Goal: Task Accomplishment & Management: Use online tool/utility

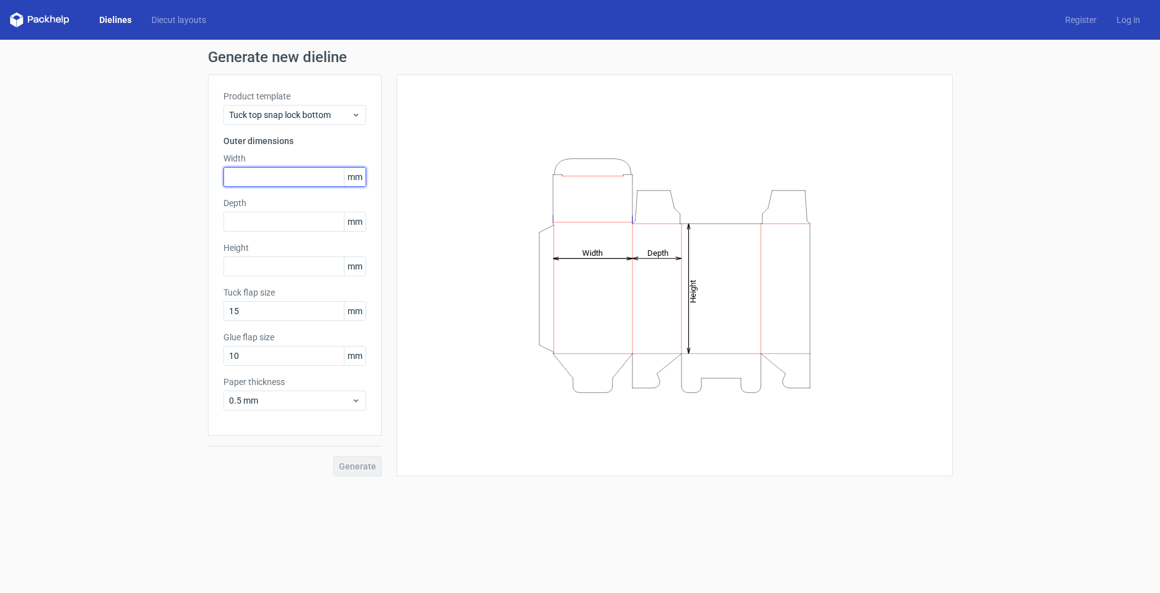
click at [273, 176] on input "text" at bounding box center [294, 177] width 143 height 20
click at [291, 177] on input "text" at bounding box center [294, 177] width 143 height 20
type input "260"
click at [284, 243] on label "Height" at bounding box center [294, 247] width 143 height 12
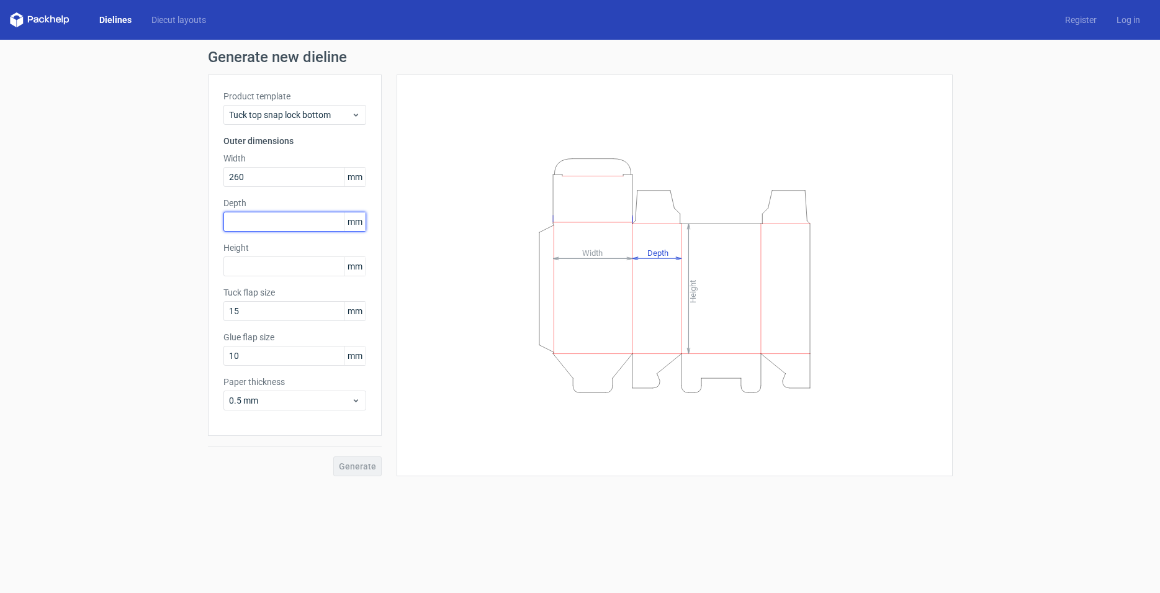
click at [284, 223] on input "text" at bounding box center [294, 222] width 143 height 20
type input "400"
click at [297, 268] on input "text" at bounding box center [294, 266] width 143 height 20
type input "72"
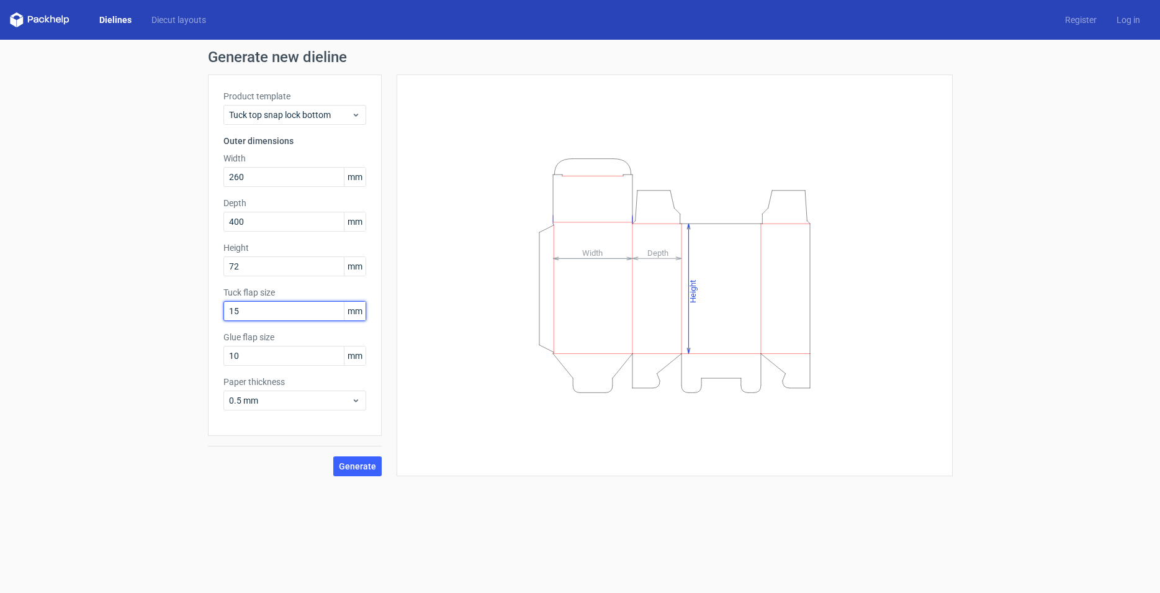
click at [286, 305] on input "15" at bounding box center [294, 311] width 143 height 20
drag, startPoint x: 281, startPoint y: 312, endPoint x: 194, endPoint y: 309, distance: 87.6
click at [223, 309] on input "15" at bounding box center [294, 311] width 143 height 20
type input "20"
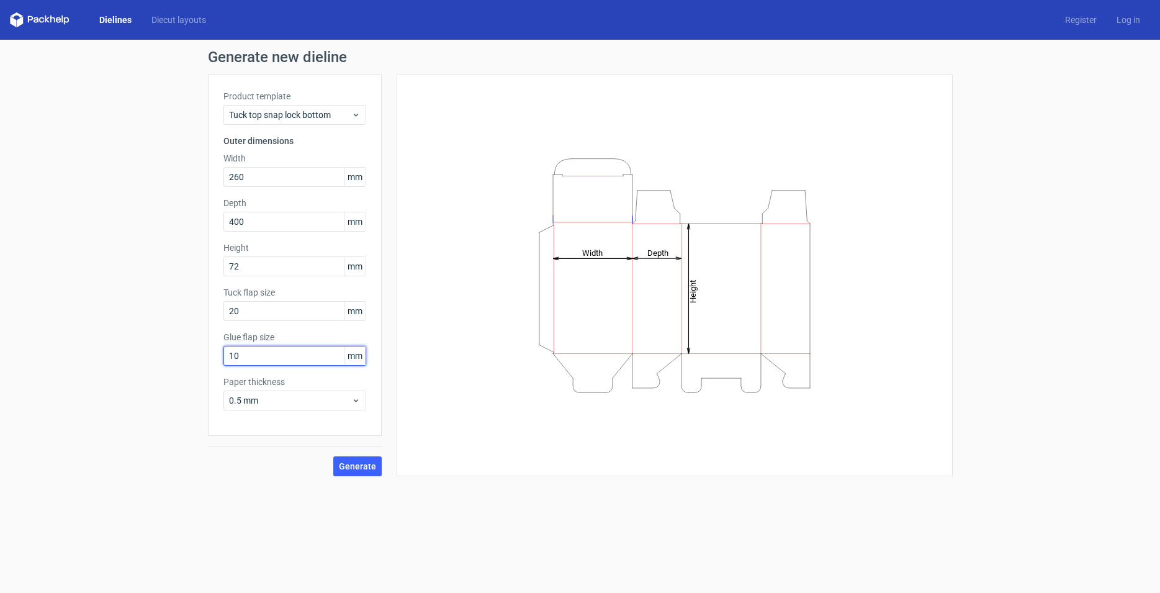
drag, startPoint x: 241, startPoint y: 354, endPoint x: 207, endPoint y: 354, distance: 33.5
click at [223, 354] on input "10" at bounding box center [294, 356] width 143 height 20
type input "20"
click at [277, 397] on span "0.5 mm" at bounding box center [290, 400] width 122 height 12
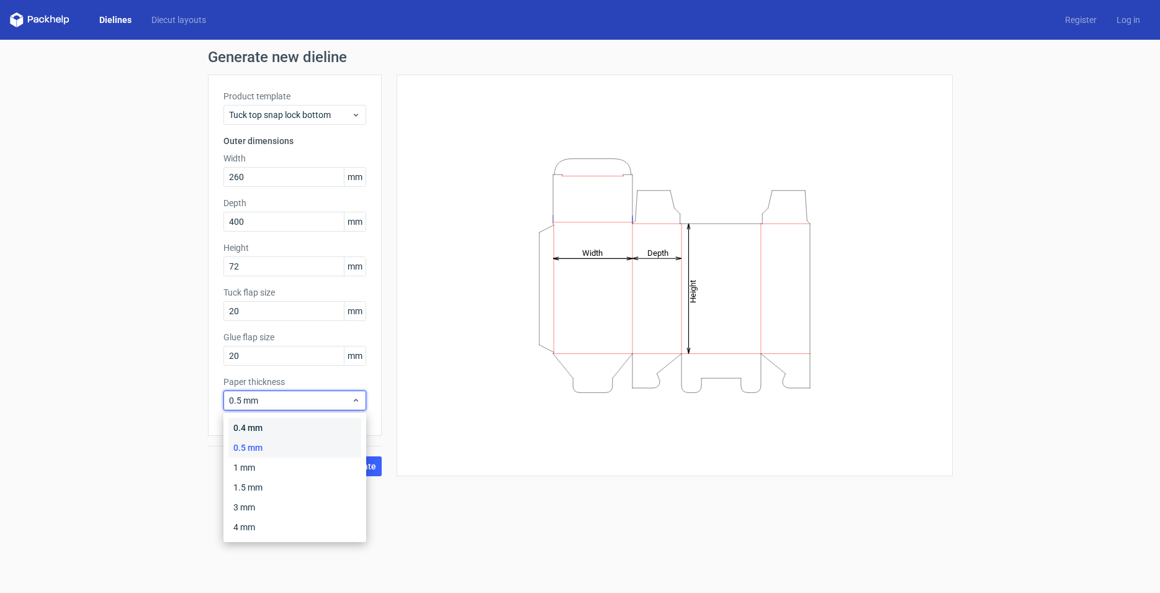
click at [282, 428] on div "0.4 mm" at bounding box center [294, 428] width 133 height 20
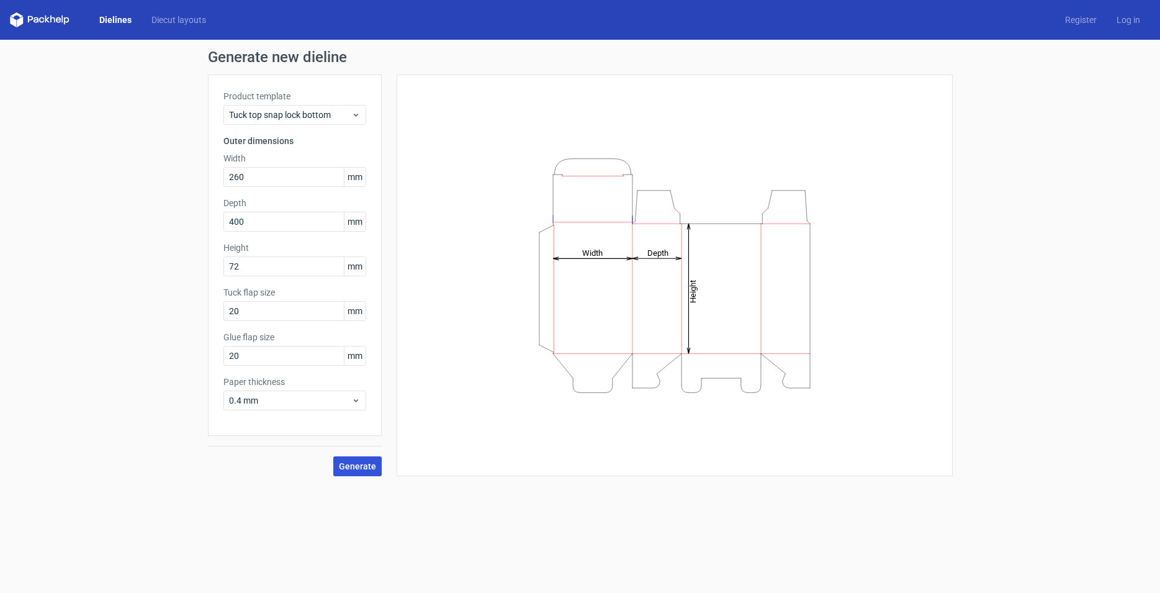
click at [368, 469] on span "Generate" at bounding box center [357, 466] width 37 height 9
click at [117, 11] on div "Dielines Diecut layouts Register Log in" at bounding box center [580, 20] width 1160 height 40
click at [119, 17] on link "Dielines" at bounding box center [115, 20] width 52 height 12
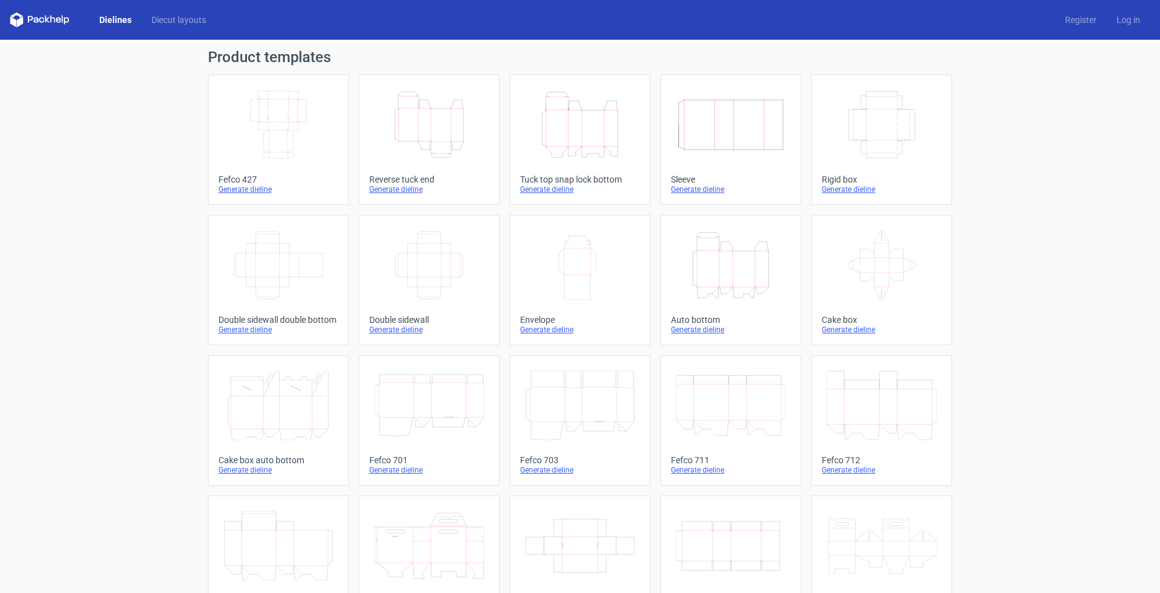
click at [721, 297] on icon "Height Depth Width" at bounding box center [731, 265] width 110 height 70
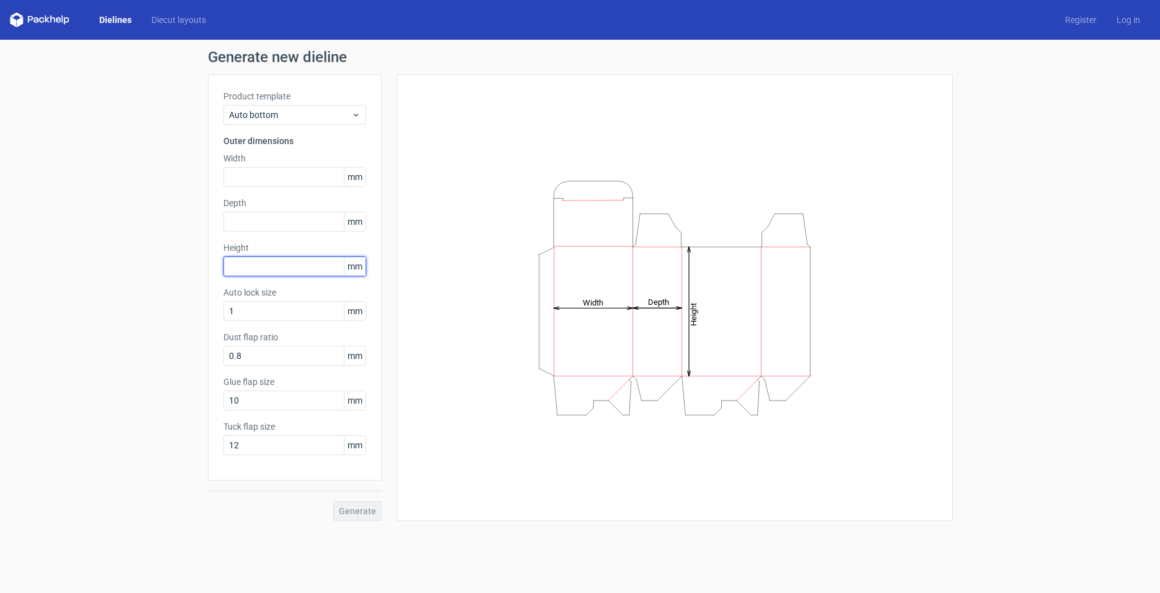
click at [256, 272] on input "text" at bounding box center [294, 266] width 143 height 20
type input "400"
click at [275, 175] on input "text" at bounding box center [294, 177] width 143 height 20
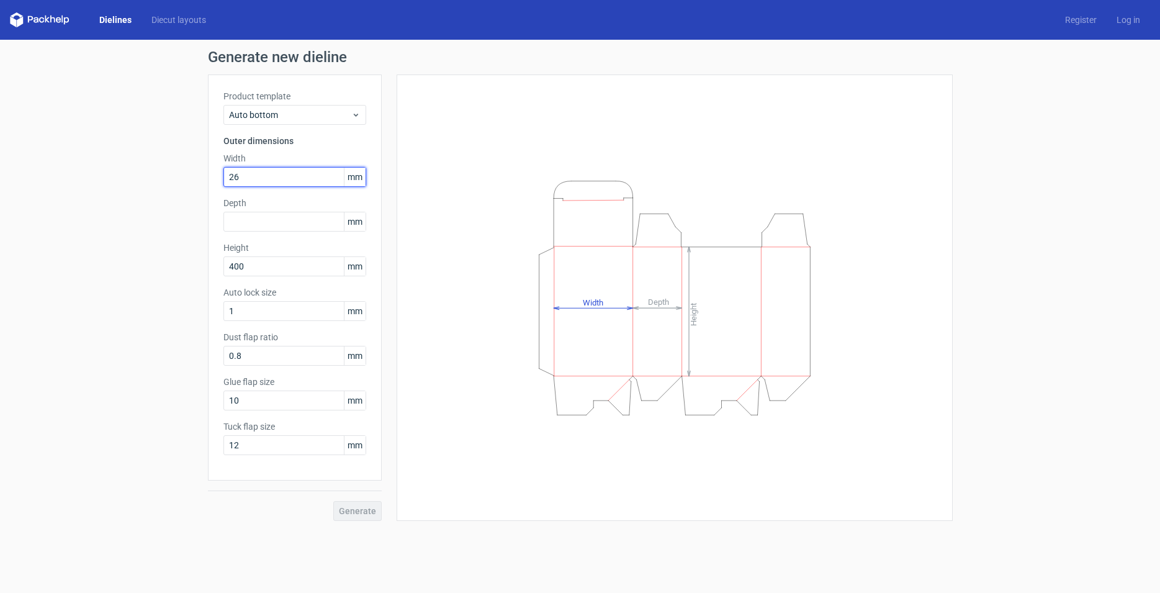
type input "260"
click at [259, 226] on input "text" at bounding box center [294, 222] width 143 height 20
type input "72"
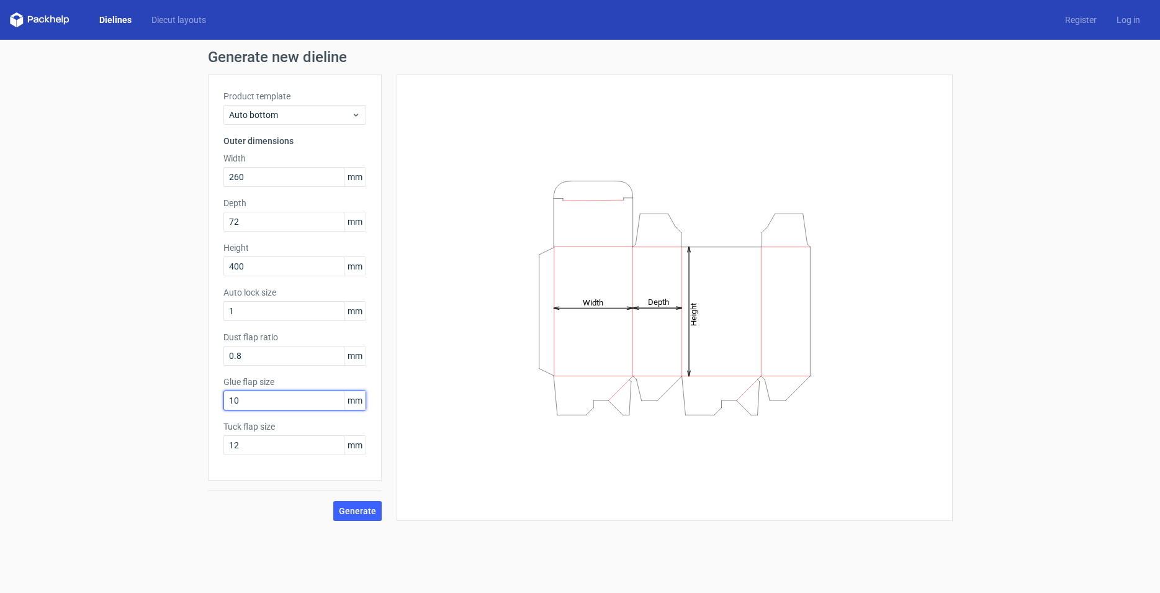
click at [282, 391] on input "10" at bounding box center [294, 400] width 143 height 20
type input "200"
click at [278, 350] on input "0.8" at bounding box center [294, 356] width 143 height 20
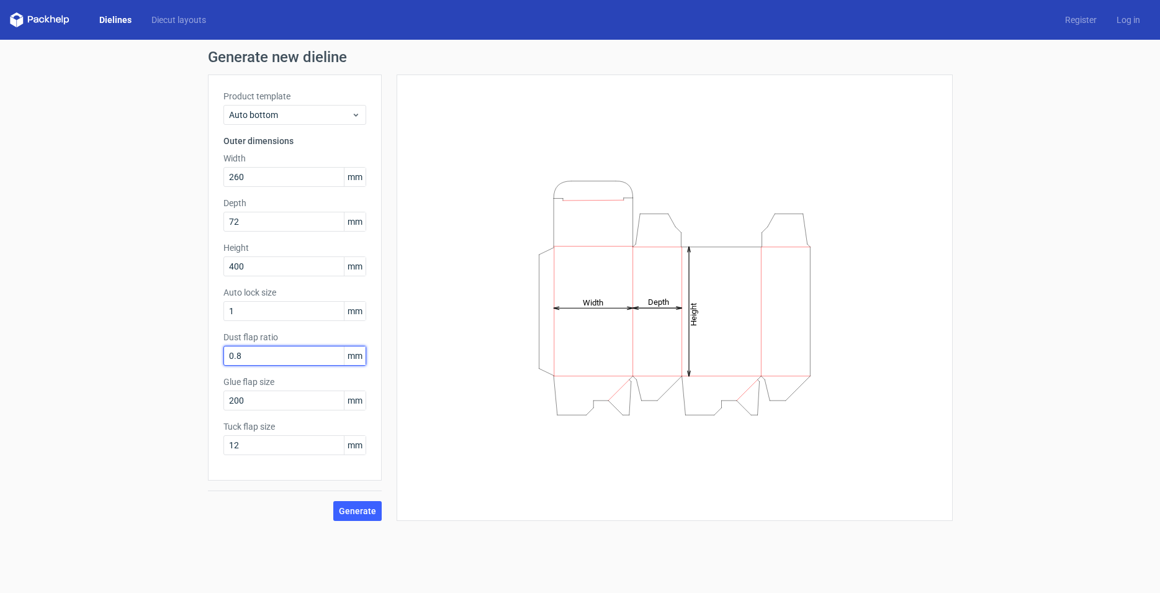
click at [277, 352] on input "0.8" at bounding box center [294, 356] width 143 height 20
type input "15"
click at [284, 447] on input "12" at bounding box center [294, 445] width 143 height 20
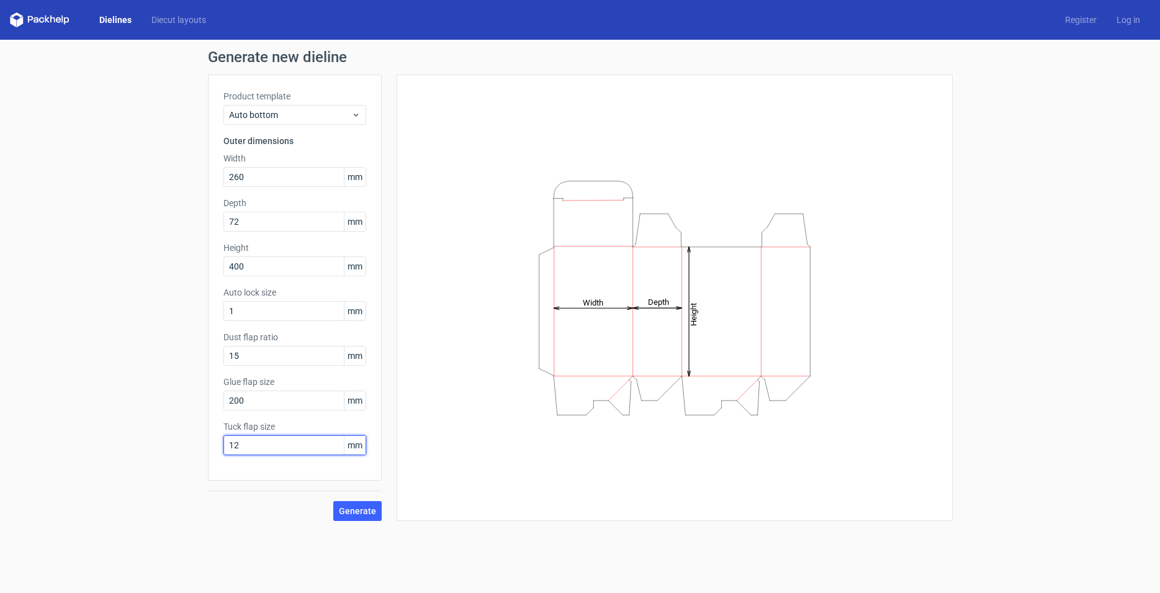
type input "1"
type input "20"
click at [302, 395] on input "200" at bounding box center [294, 400] width 143 height 20
type input "20"
click at [371, 503] on button "Generate" at bounding box center [357, 511] width 48 height 20
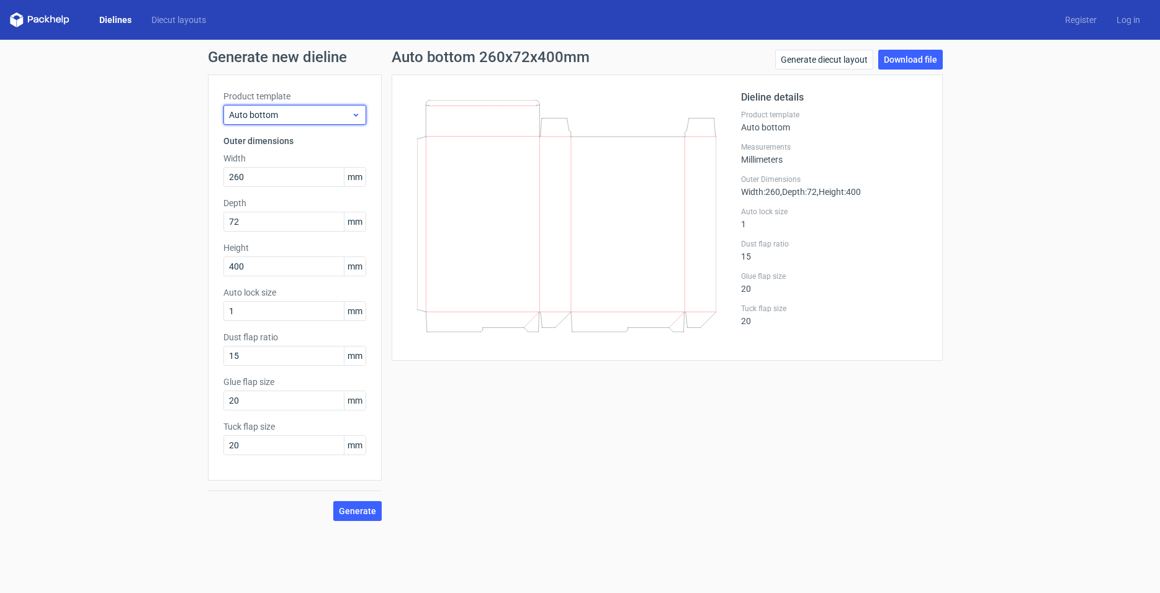
click at [341, 117] on span "Auto bottom" at bounding box center [290, 115] width 122 height 12
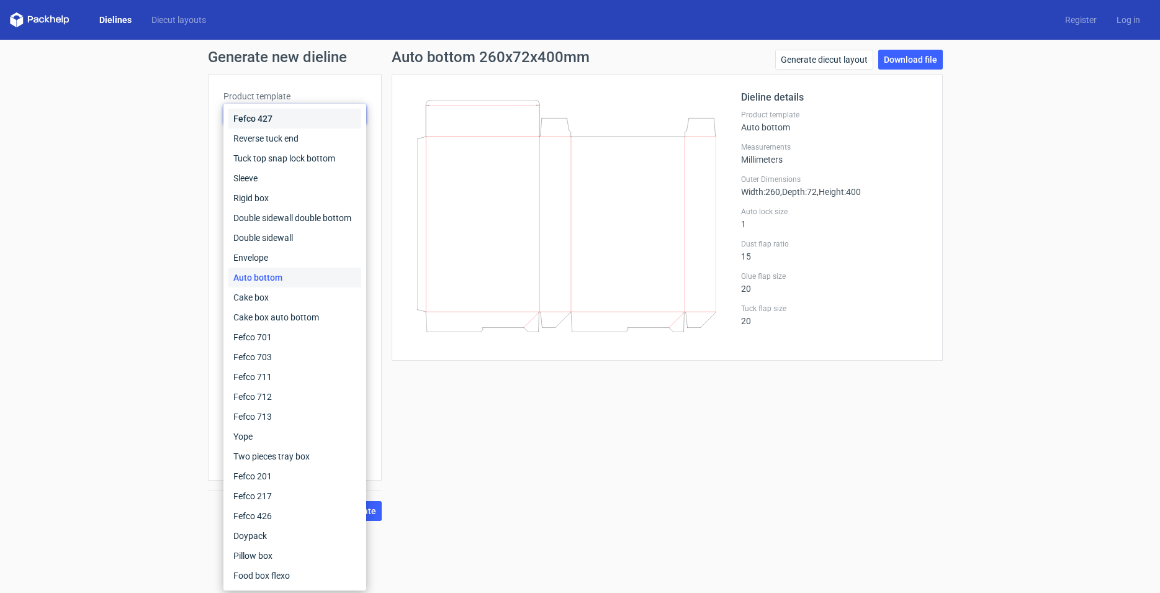
click at [341, 117] on div "Fefco 427" at bounding box center [294, 119] width 133 height 20
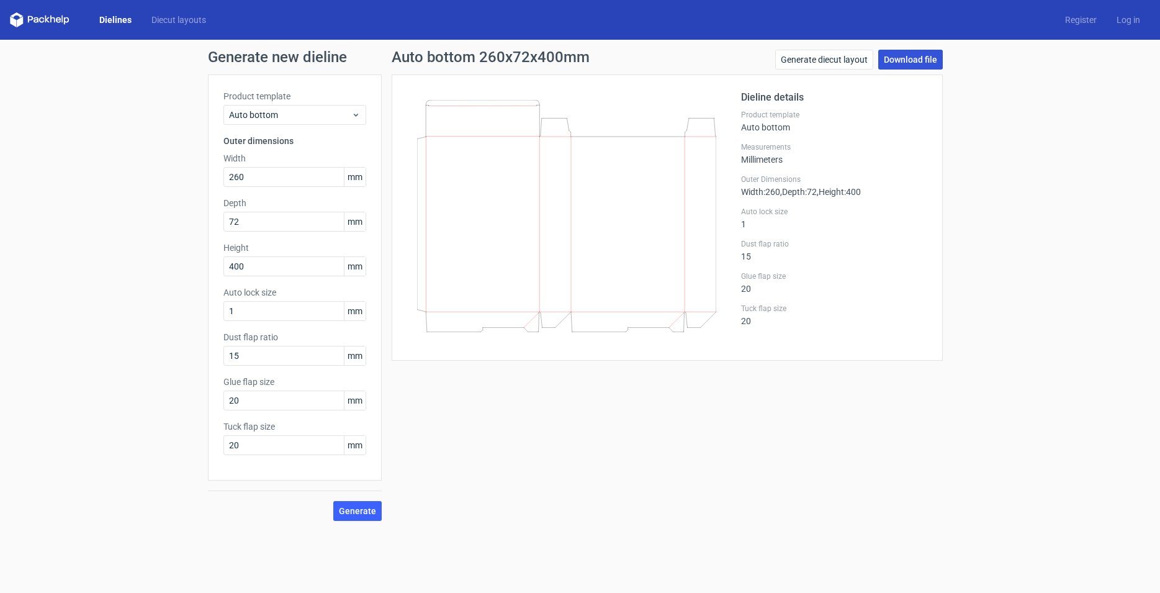
click at [927, 65] on link "Download file" at bounding box center [910, 60] width 65 height 20
